Goal: Communication & Community: Ask a question

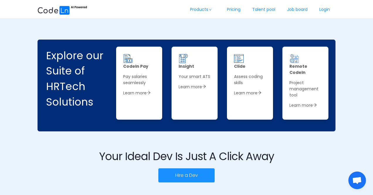
scroll to position [835, 0]
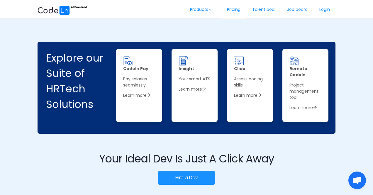
click at [231, 10] on link "Pricing" at bounding box center [233, 9] width 25 height 19
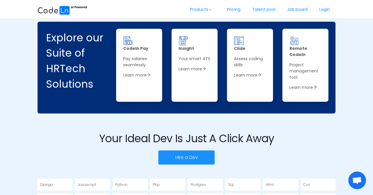
scroll to position [859, 0]
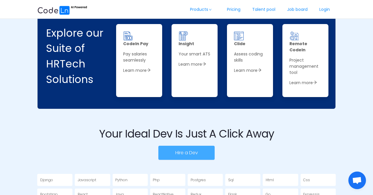
click at [204, 147] on button "Hire a Dev" at bounding box center [186, 153] width 56 height 14
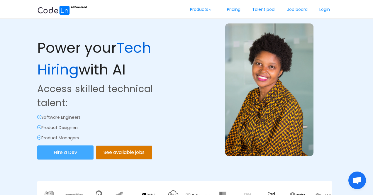
click at [59, 151] on button "Hire a Dev" at bounding box center [65, 152] width 56 height 14
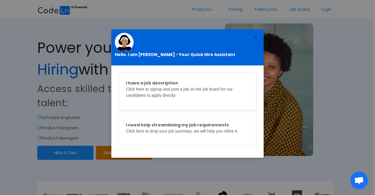
click at [190, 103] on div "I have a job description Click here to signup and post a job on the job board f…" at bounding box center [187, 91] width 137 height 37
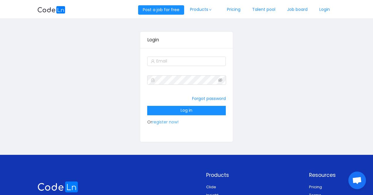
click at [170, 122] on link "register now!" at bounding box center [165, 122] width 26 height 6
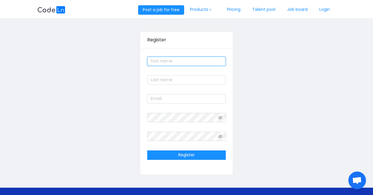
click at [163, 63] on input "text" at bounding box center [186, 61] width 79 height 9
type input "[PERSON_NAME]"
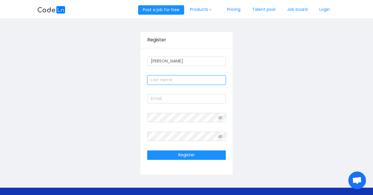
click at [165, 84] on input "text" at bounding box center [186, 79] width 79 height 9
type input "[PERSON_NAME]"
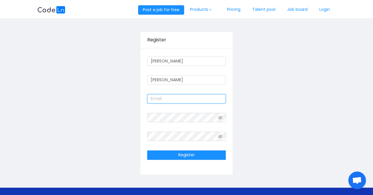
click at [166, 95] on input "text" at bounding box center [186, 98] width 79 height 9
type input "[PERSON_NAME][EMAIL_ADDRESS][DOMAIN_NAME]"
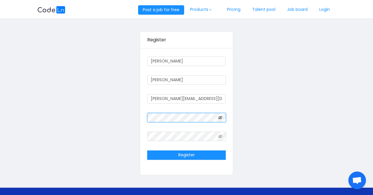
click at [222, 118] on icon "icon: eye-invisible" at bounding box center [220, 118] width 4 height 4
click at [221, 135] on icon "icon: eye-invisible" at bounding box center [220, 136] width 4 height 4
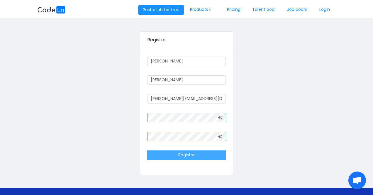
click at [192, 157] on button "Register" at bounding box center [186, 154] width 79 height 9
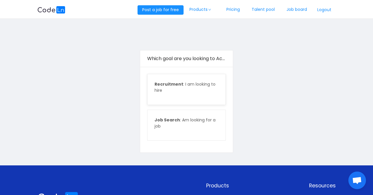
click at [192, 95] on div "Recruitment : I am looking to hire" at bounding box center [186, 89] width 78 height 30
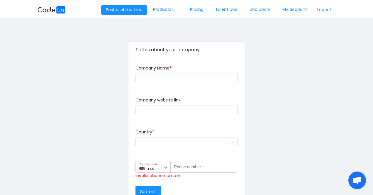
scroll to position [1, 0]
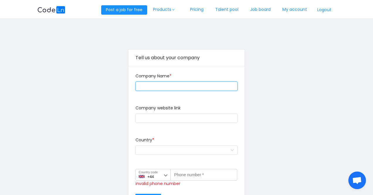
click at [189, 86] on input "text" at bounding box center [186, 85] width 102 height 9
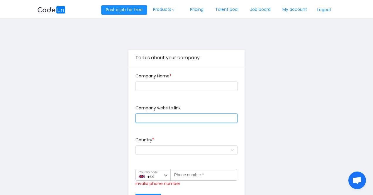
click at [161, 117] on input "text" at bounding box center [186, 117] width 102 height 9
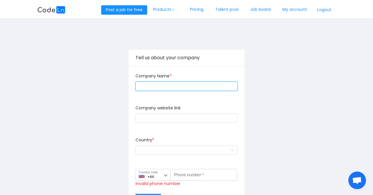
click at [152, 84] on input "text" at bounding box center [186, 85] width 102 height 9
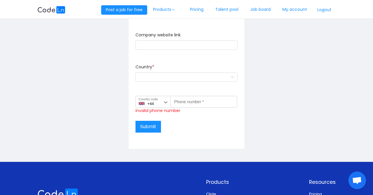
scroll to position [0, 0]
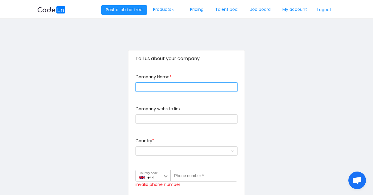
click at [173, 88] on input "text" at bounding box center [186, 86] width 102 height 9
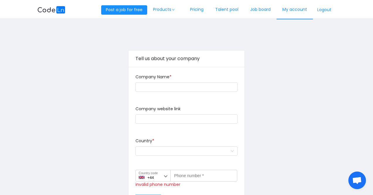
click at [293, 9] on link "My account" at bounding box center [294, 9] width 36 height 19
click at [294, 11] on link "My account" at bounding box center [294, 9] width 36 height 19
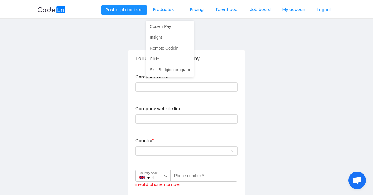
click at [163, 10] on link "Products" at bounding box center [165, 9] width 37 height 19
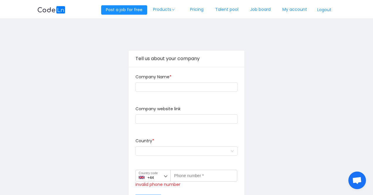
click at [61, 10] on img at bounding box center [51, 9] width 28 height 7
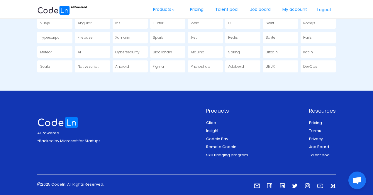
scroll to position [1056, 0]
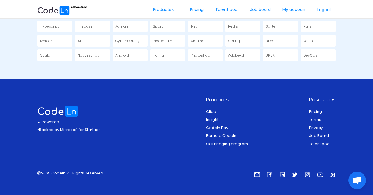
click at [257, 173] on icon "icon: mail" at bounding box center [257, 175] width 6 height 4
click at [256, 173] on icon "icon: mail" at bounding box center [257, 175] width 6 height 4
click at [331, 173] on icon "icon: medium" at bounding box center [332, 175] width 5 height 4
click at [356, 178] on span "Open chat" at bounding box center [357, 181] width 10 height 8
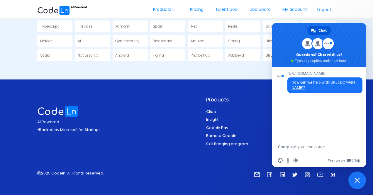
click at [308, 150] on form at bounding box center [312, 147] width 69 height 16
click at [302, 148] on textarea "Compose your message..." at bounding box center [312, 146] width 69 height 5
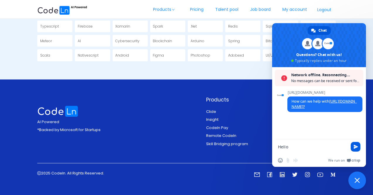
type textarea "Hello"
click at [356, 144] on span "Send" at bounding box center [355, 146] width 4 height 4
click at [355, 147] on span "Send" at bounding box center [355, 146] width 4 height 4
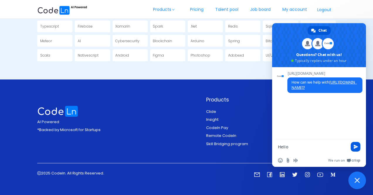
click at [358, 148] on span "Send" at bounding box center [355, 146] width 4 height 4
click at [304, 149] on textarea "Compose your message..." at bounding box center [312, 146] width 69 height 5
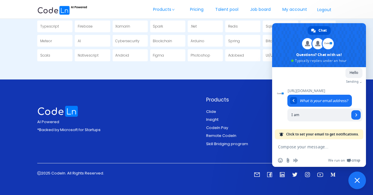
scroll to position [34, 0]
type input "I"
type input "[PERSON_NAME][EMAIL_ADDRESS][DOMAIN_NAME]"
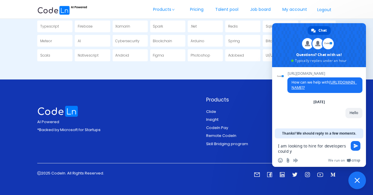
scroll to position [46, 0]
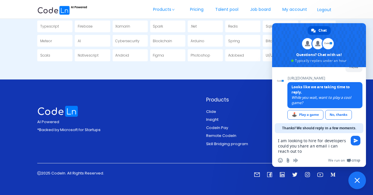
type textarea "I am looking to hire for developers could you share an email i can reach out to?"
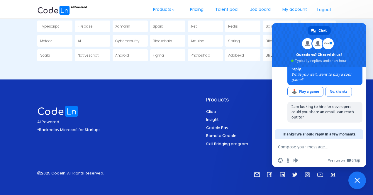
scroll to position [71, 0]
